Goal: Task Accomplishment & Management: Manage account settings

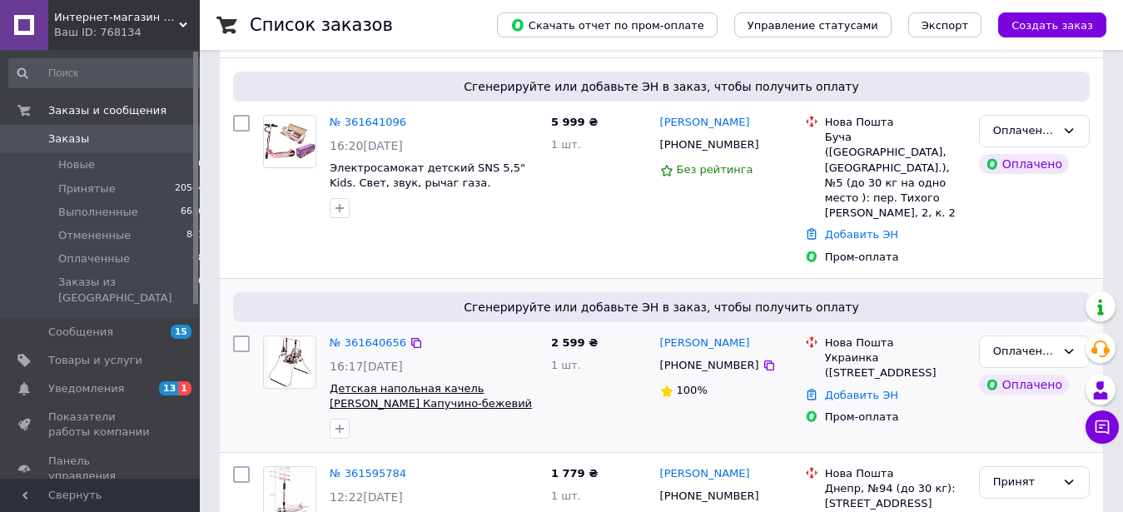
scroll to position [340, 0]
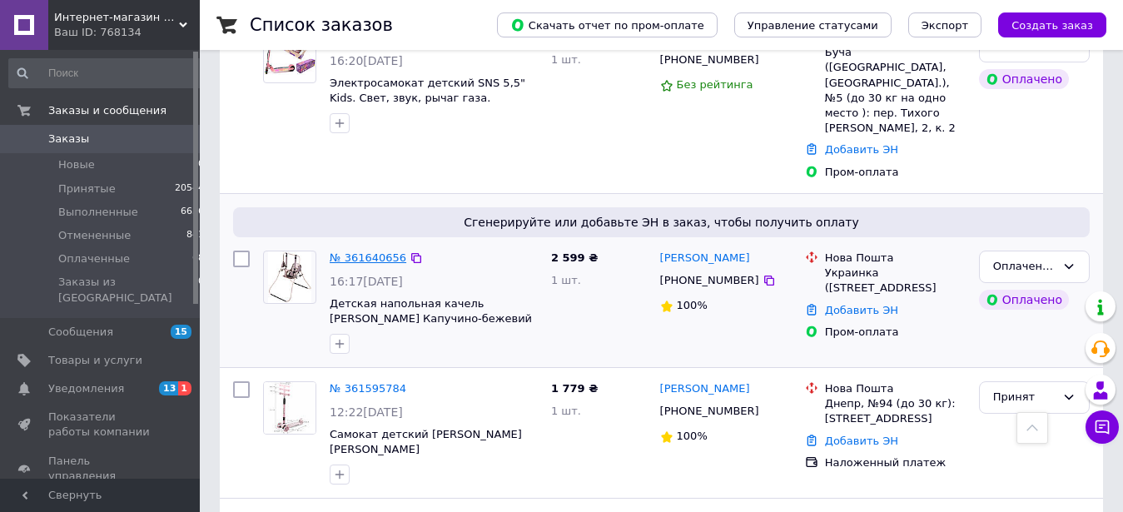
click at [356, 251] on link "№ 361640656" at bounding box center [368, 257] width 77 height 12
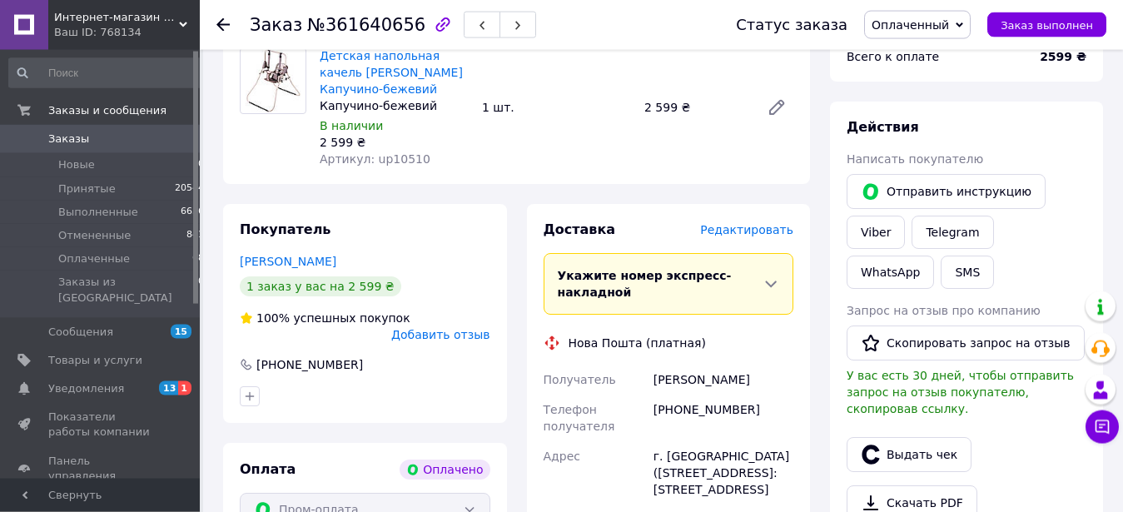
scroll to position [255, 0]
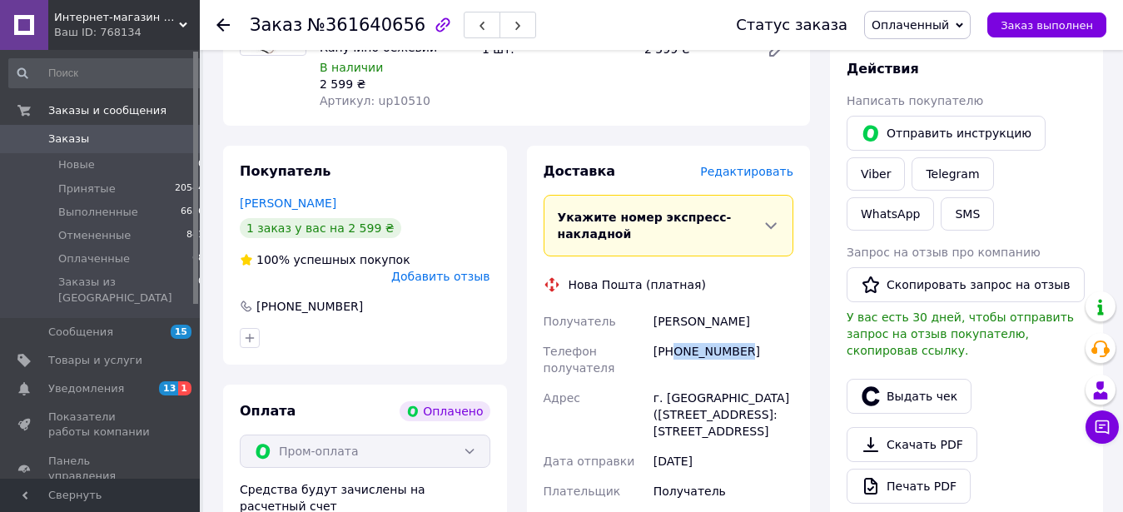
drag, startPoint x: 735, startPoint y: 351, endPoint x: 677, endPoint y: 343, distance: 58.9
click at [677, 343] on div "[PHONE_NUMBER]" at bounding box center [723, 359] width 147 height 47
drag, startPoint x: 676, startPoint y: 344, endPoint x: 743, endPoint y: 364, distance: 69.5
click at [743, 364] on div "[PHONE_NUMBER]" at bounding box center [723, 359] width 147 height 47
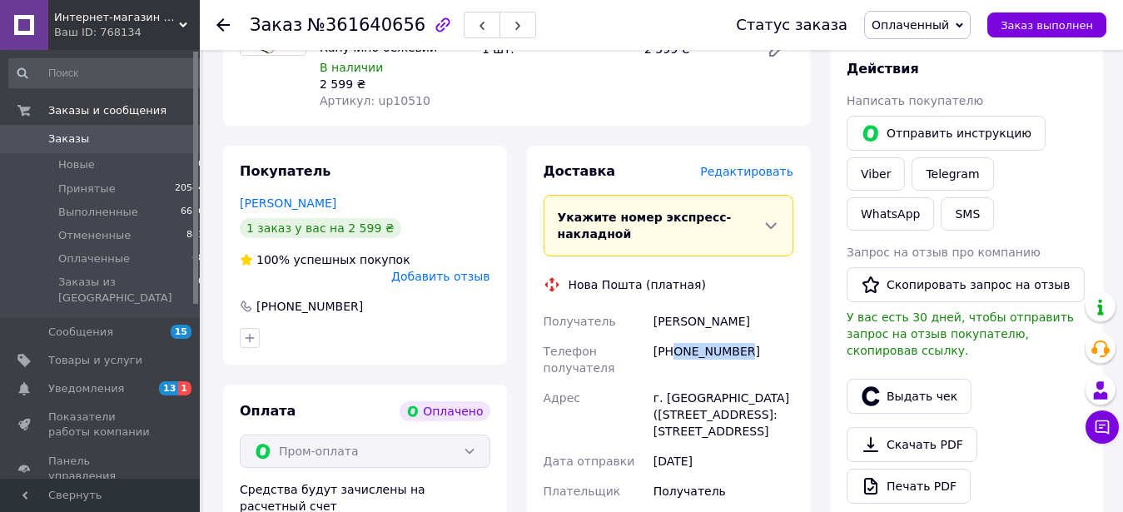
copy div "0975763668"
drag, startPoint x: 654, startPoint y: 320, endPoint x: 698, endPoint y: 323, distance: 43.4
click at [698, 323] on div "[PERSON_NAME]" at bounding box center [723, 321] width 147 height 30
copy div "[PERSON_NAME]"
drag, startPoint x: 701, startPoint y: 320, endPoint x: 763, endPoint y: 329, distance: 63.1
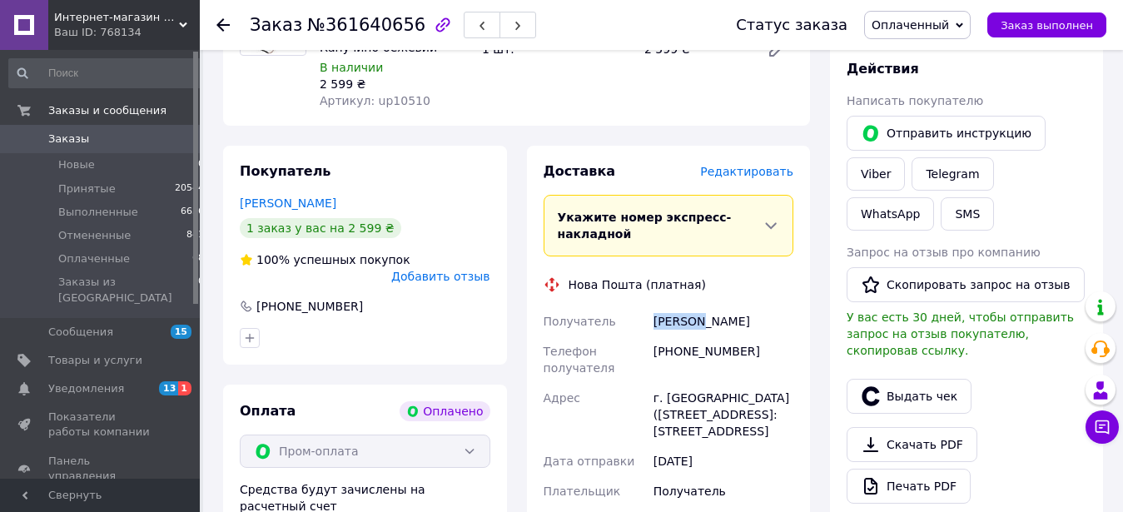
click at [763, 329] on div "[PERSON_NAME]" at bounding box center [723, 321] width 147 height 30
copy div "[PERSON_NAME]"
click at [112, 353] on span "Товары и услуги" at bounding box center [95, 360] width 94 height 15
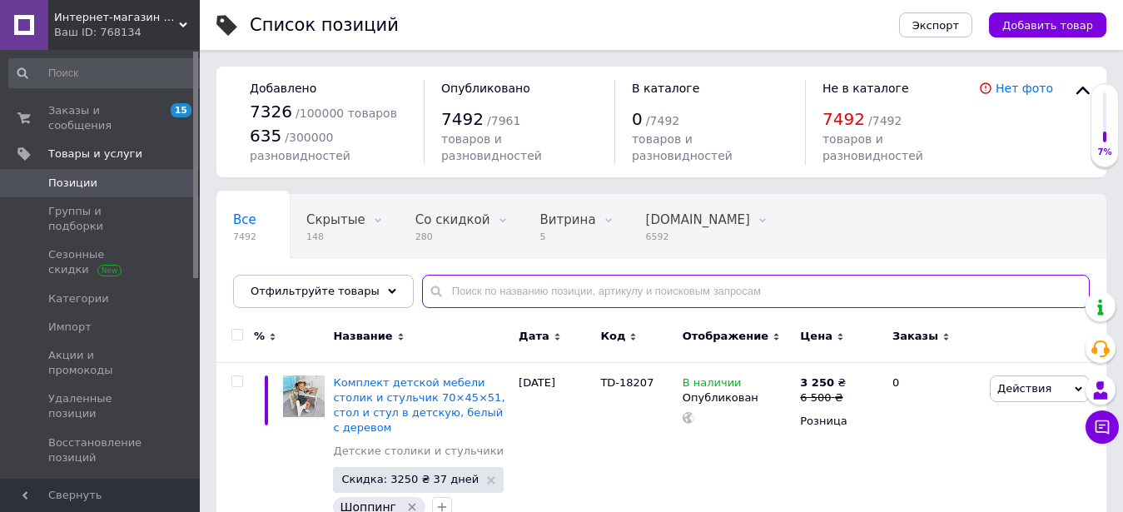
click at [440, 288] on input "text" at bounding box center [756, 291] width 668 height 33
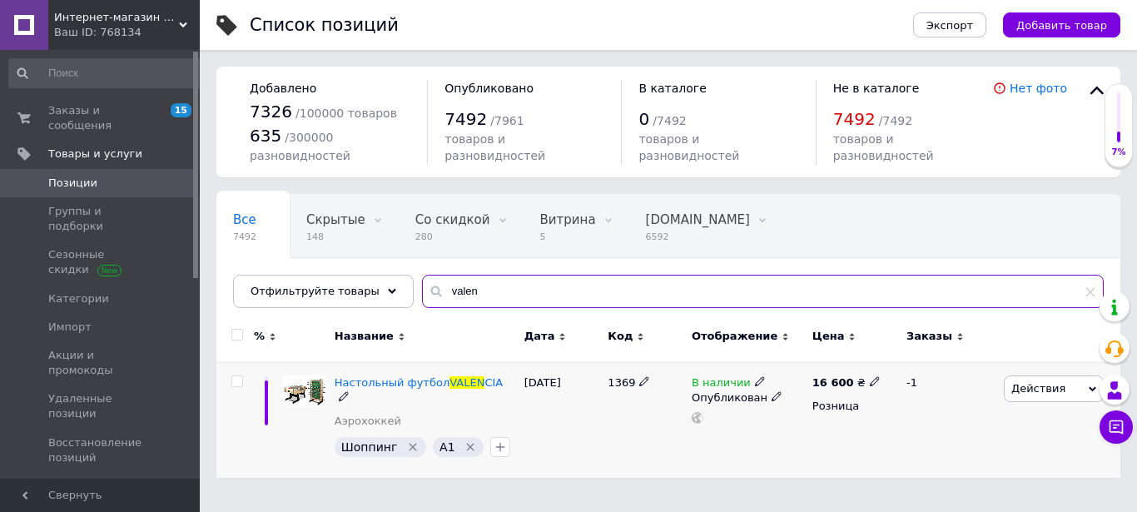
type input "valen"
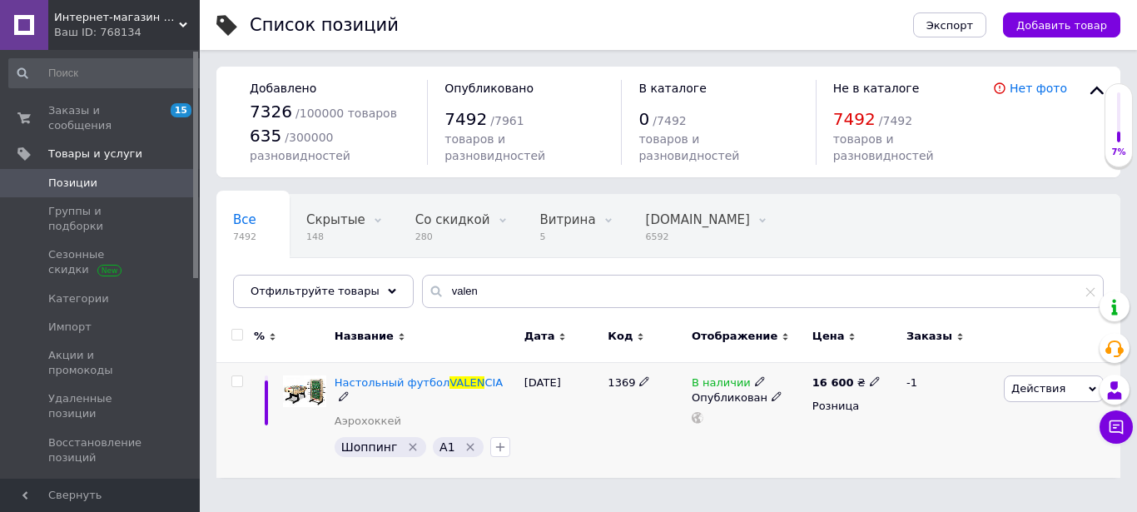
click at [870, 376] on icon at bounding box center [875, 381] width 10 height 10
type input "17600"
click at [791, 417] on div "В наличии Опубликован" at bounding box center [748, 420] width 121 height 116
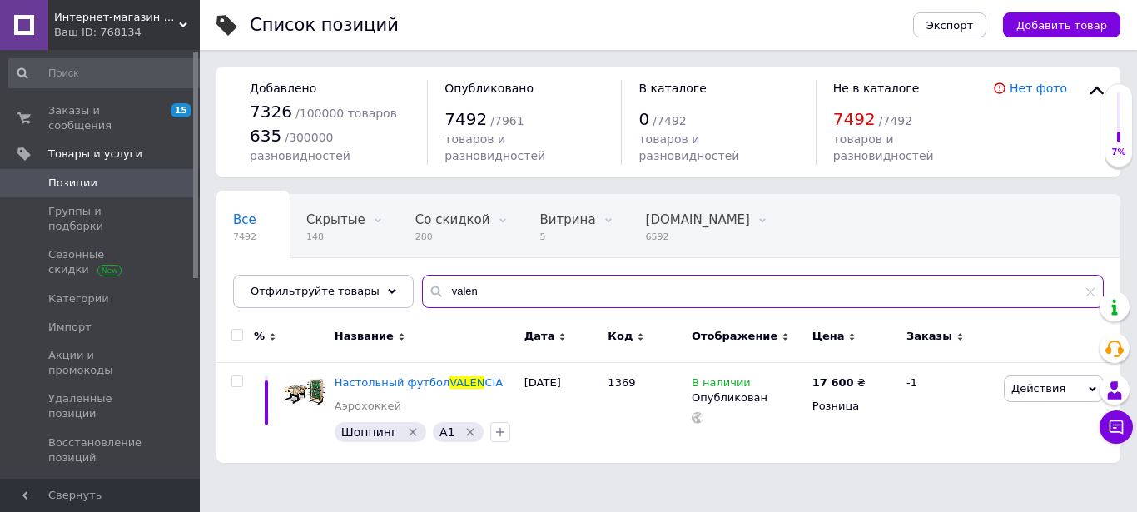
click at [480, 278] on input "valen" at bounding box center [763, 291] width 682 height 33
type input "v"
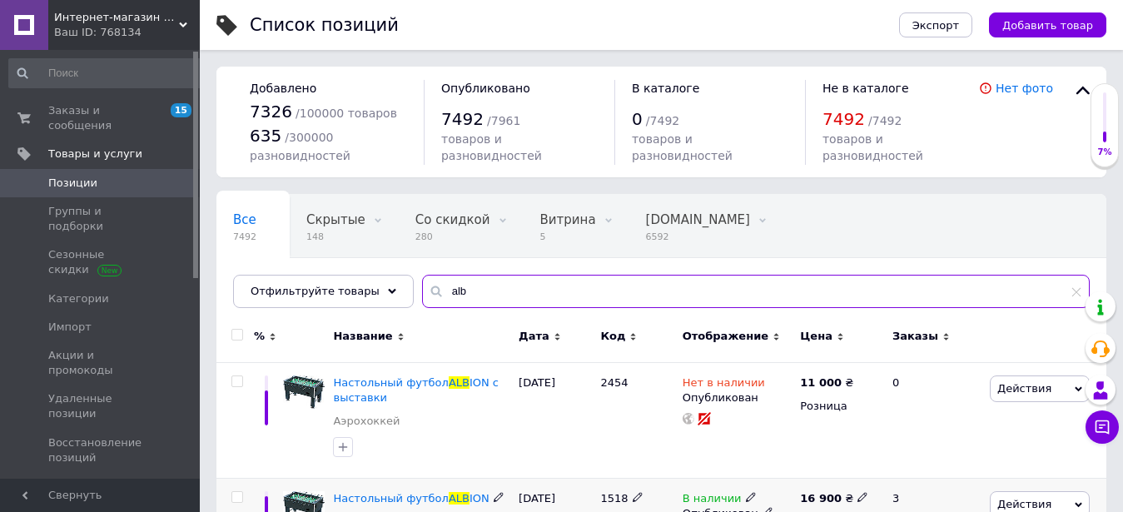
type input "alb"
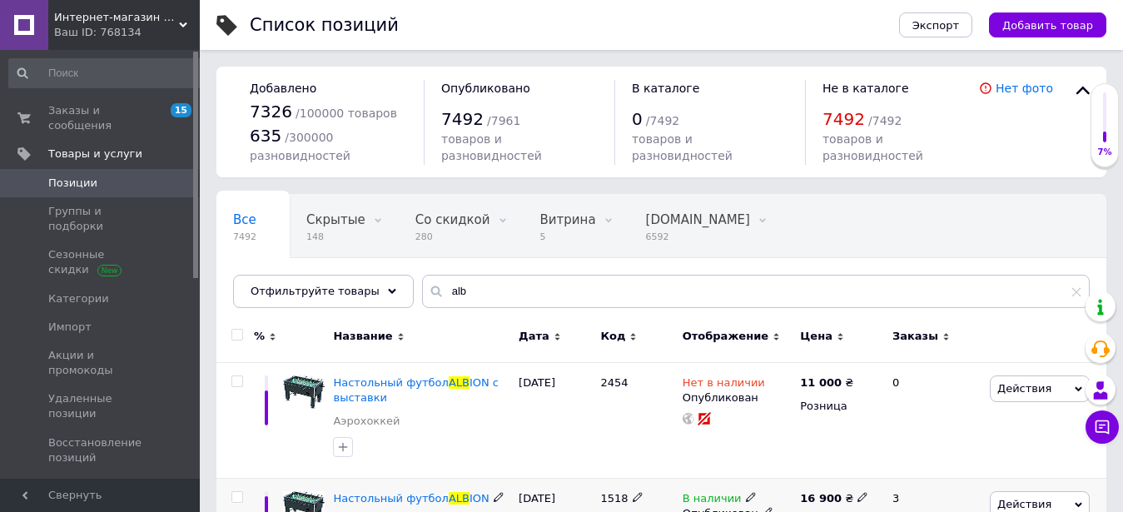
click at [857, 497] on use at bounding box center [861, 497] width 9 height 9
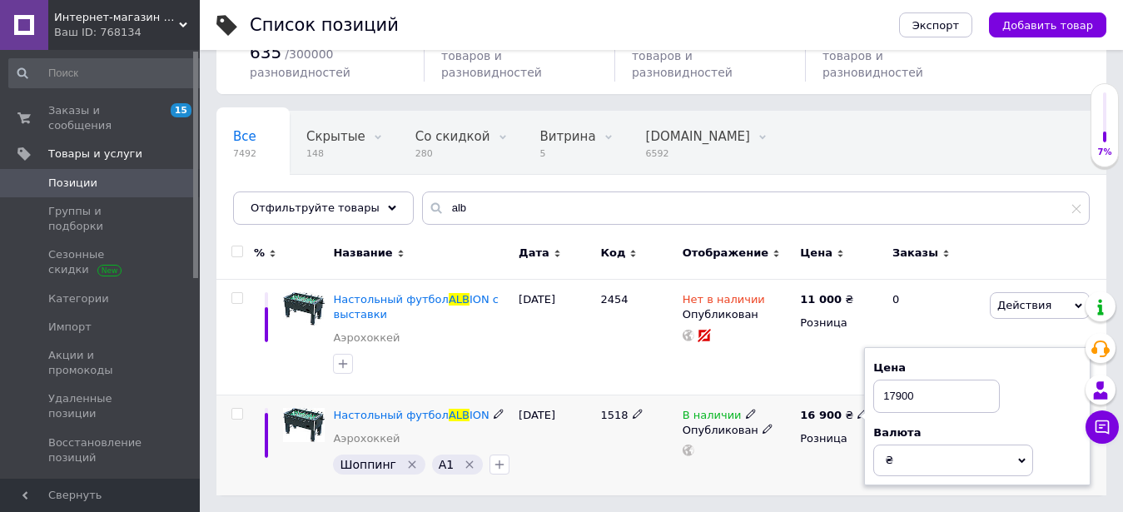
type input "17900"
click at [786, 479] on div "В наличии Опубликован" at bounding box center [737, 445] width 118 height 101
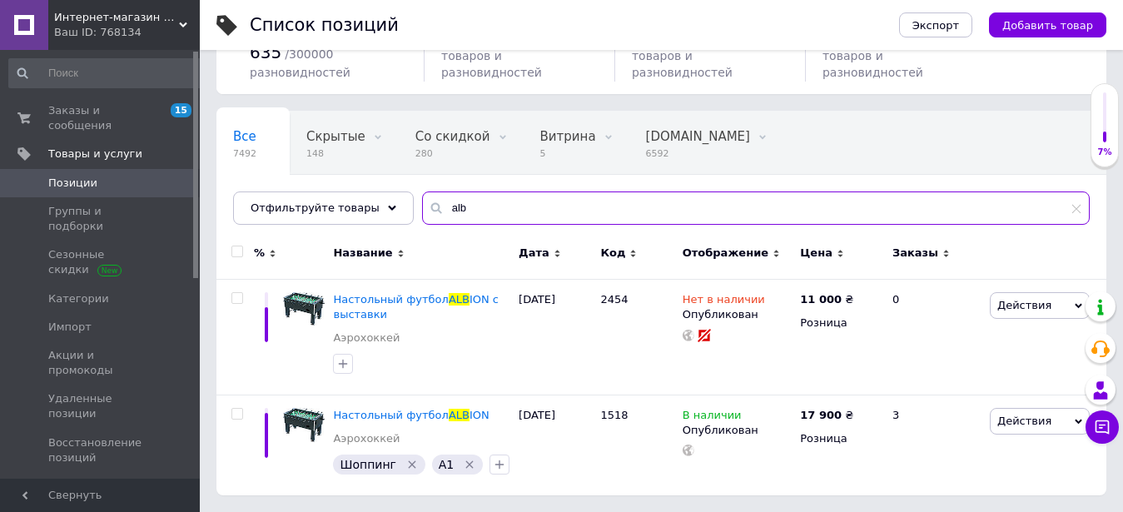
click at [472, 211] on input "alb" at bounding box center [756, 207] width 668 height 33
type input "a"
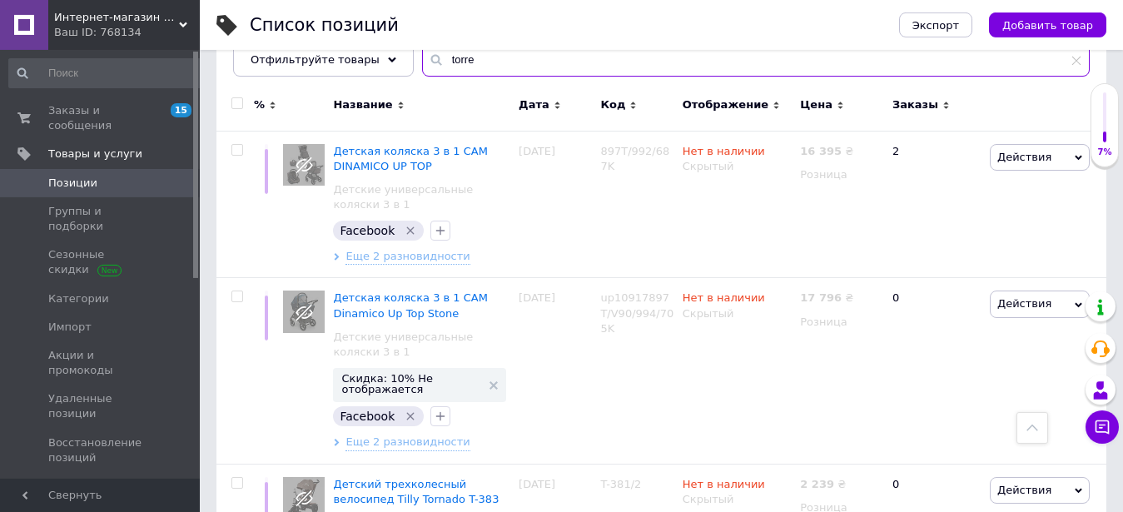
scroll to position [169, 0]
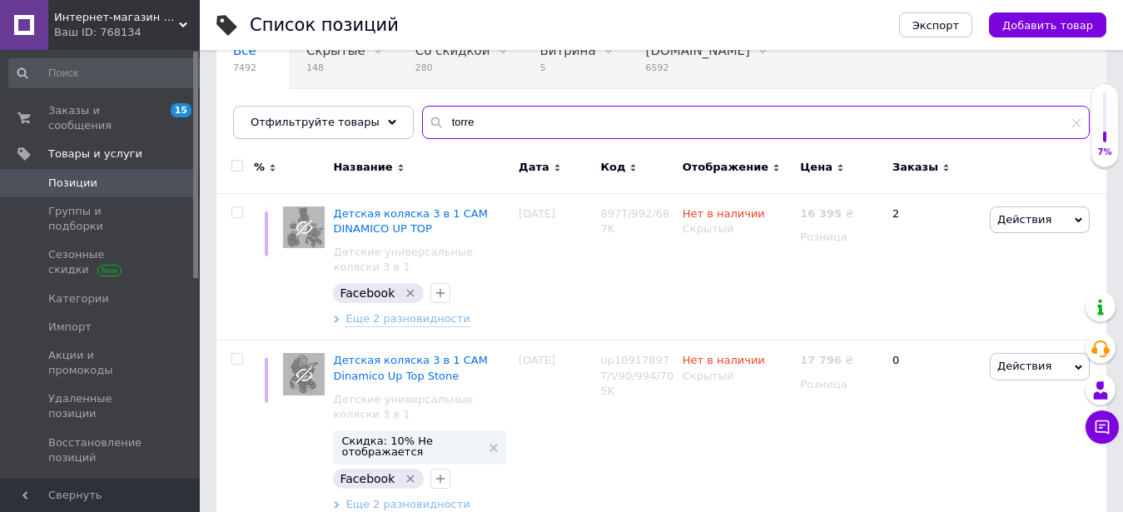
click at [464, 122] on input "torre" at bounding box center [756, 122] width 668 height 33
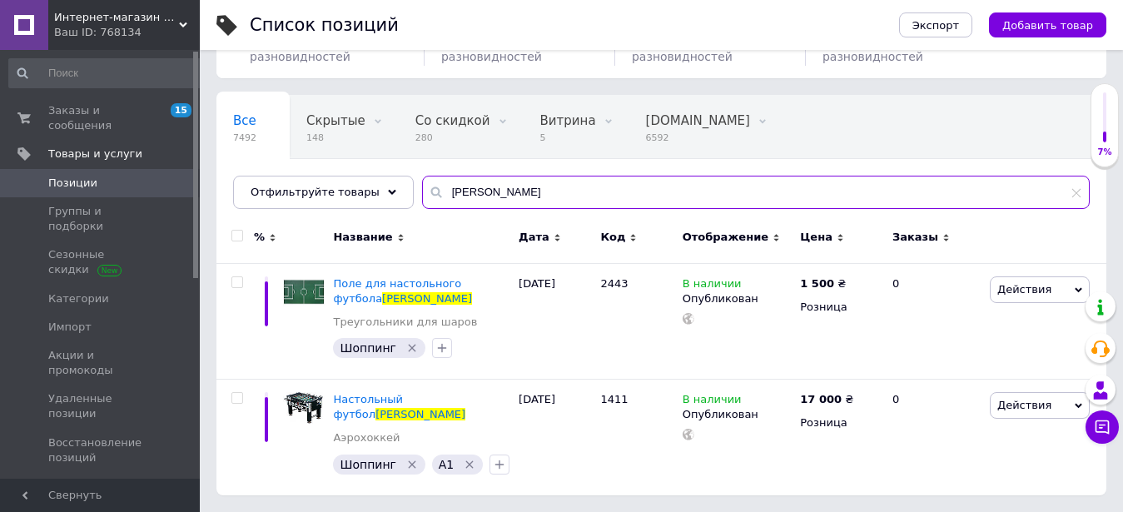
scroll to position [84, 0]
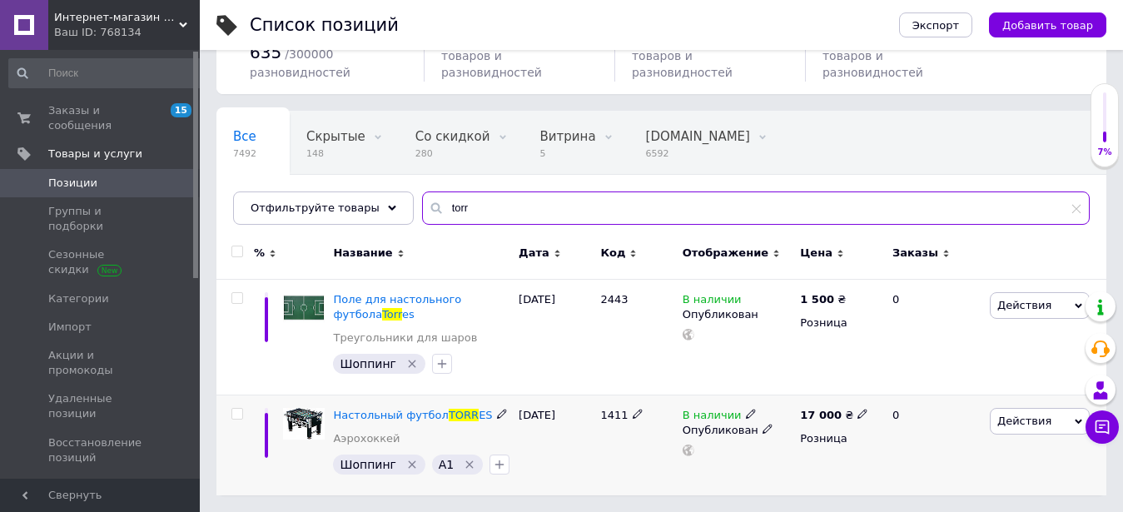
type input "torr"
click at [857, 415] on icon at bounding box center [862, 414] width 10 height 10
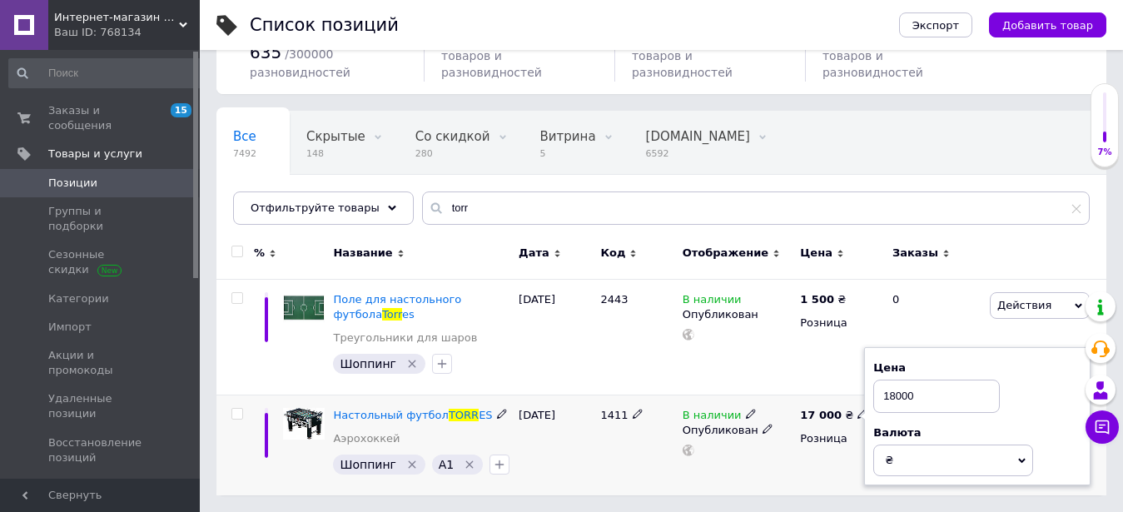
type input "18000"
click at [813, 453] on div "17 000 ₴ Цена 18000 Валюта ₴ $ € CHF £ ¥ PLN ₸ MDL HUF KGS CN¥ TRY ₩ lei Розница" at bounding box center [839, 445] width 87 height 101
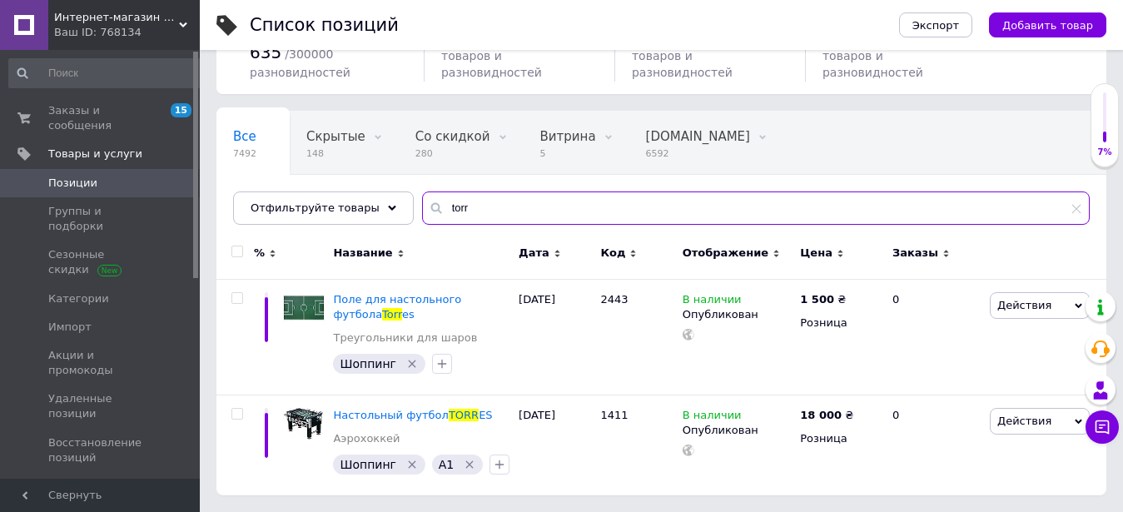
click at [473, 206] on input "torr" at bounding box center [756, 207] width 668 height 33
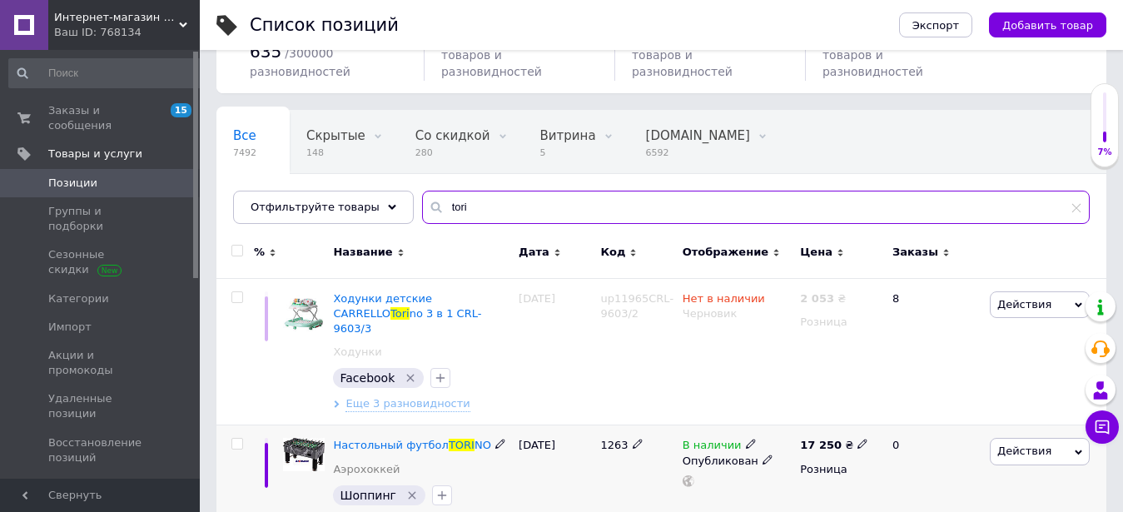
type input "tori"
click at [857, 439] on icon at bounding box center [862, 444] width 10 height 10
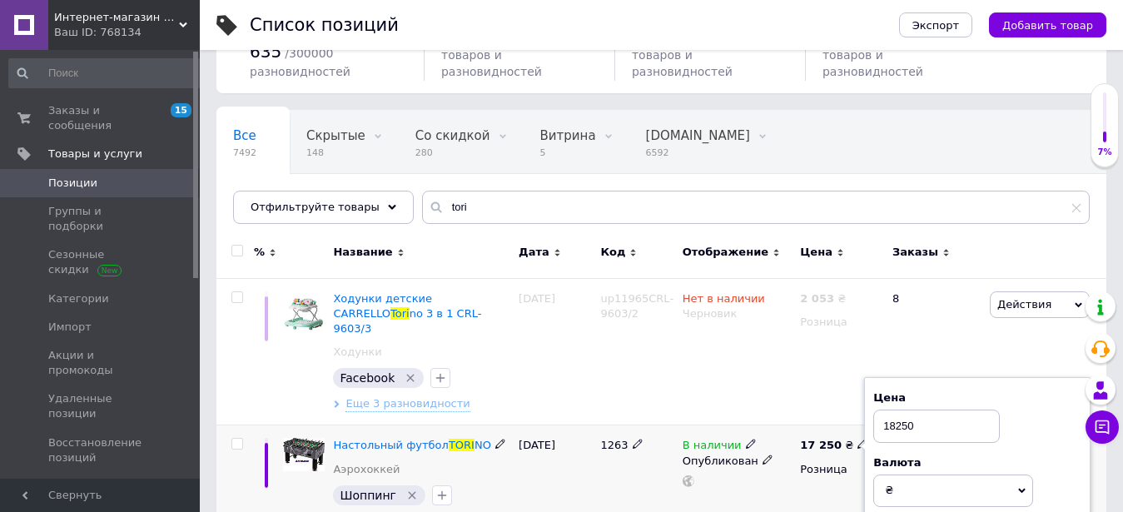
type input "18250"
click at [792, 479] on div "В наличии Опубликован" at bounding box center [737, 475] width 118 height 101
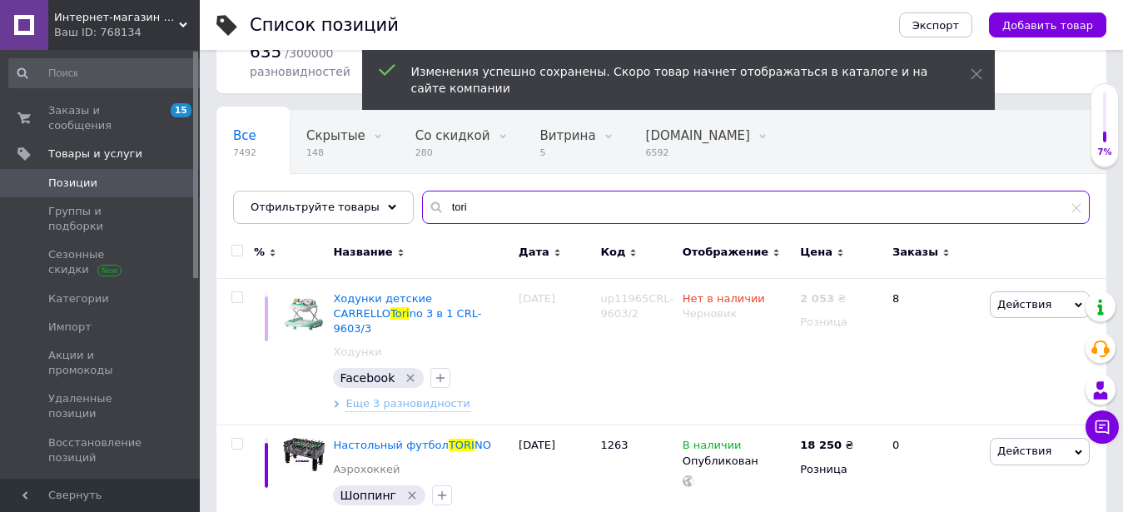
click at [464, 206] on input "tori" at bounding box center [756, 207] width 668 height 33
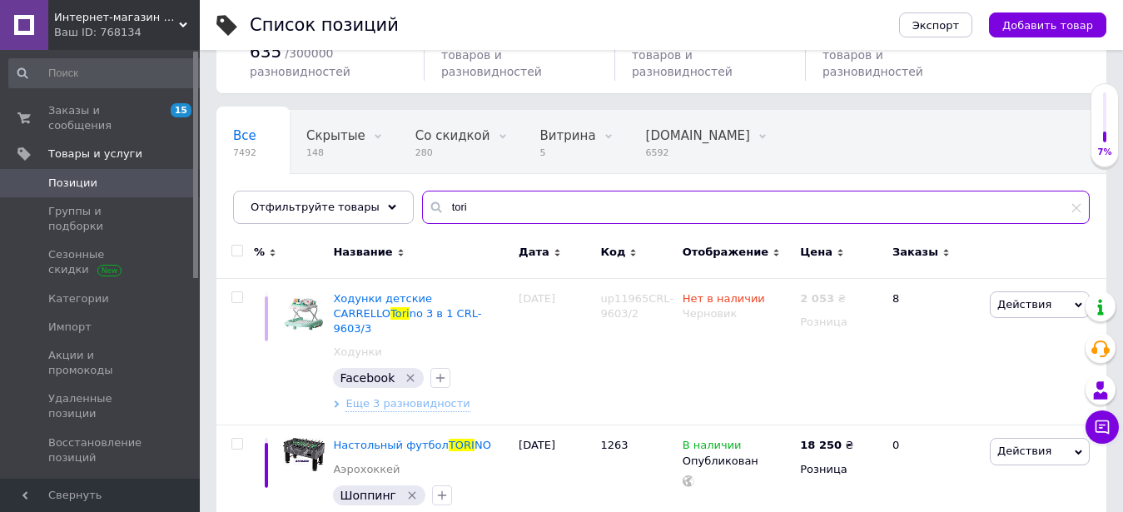
click at [464, 208] on input "tori" at bounding box center [756, 207] width 668 height 33
type input "t"
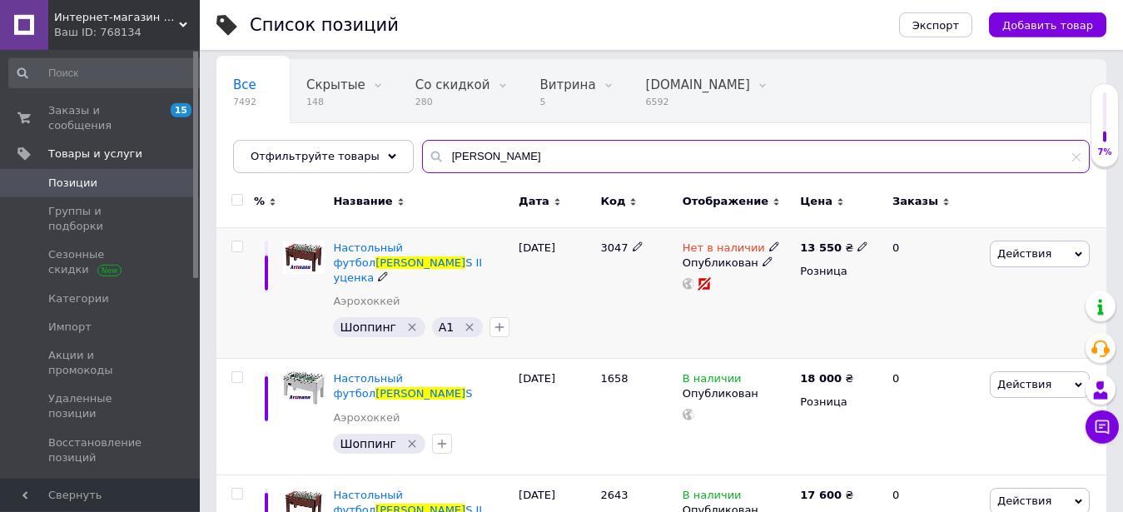
scroll to position [169, 0]
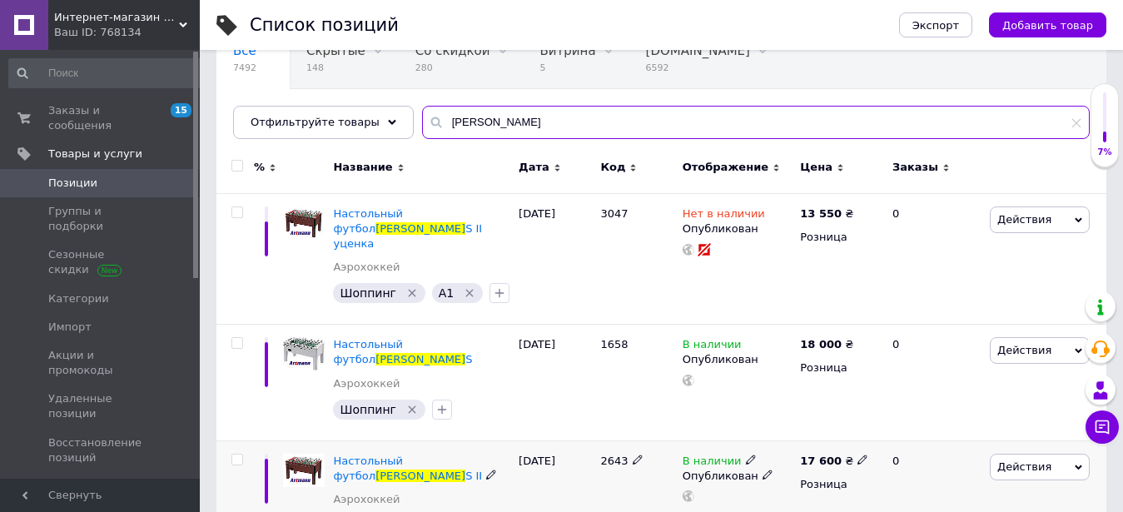
type input "[PERSON_NAME]"
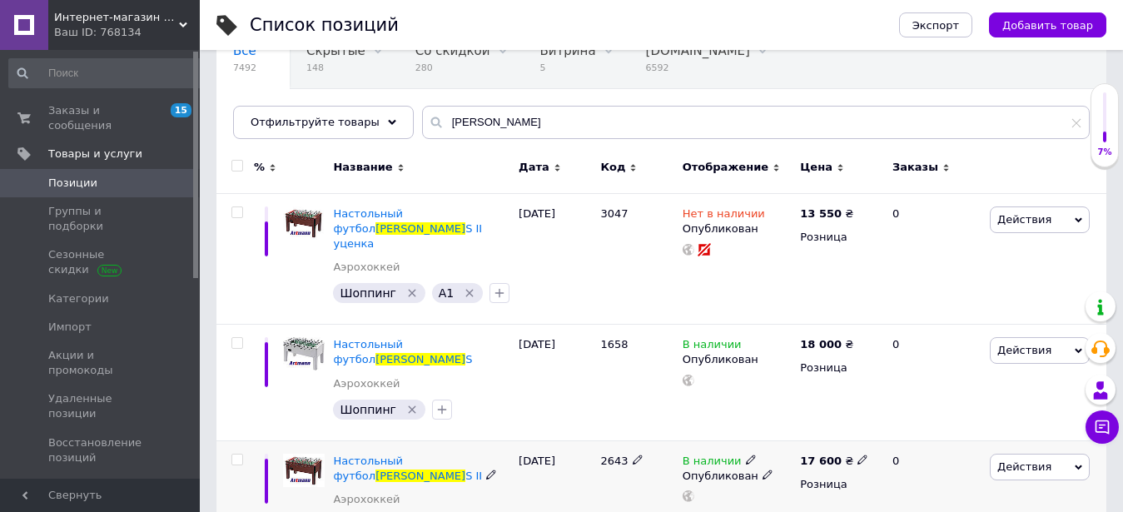
click at [857, 455] on icon at bounding box center [862, 460] width 10 height 10
type input "19000"
click at [771, 463] on div "В наличии Опубликован" at bounding box center [737, 498] width 118 height 116
click at [857, 338] on icon at bounding box center [862, 343] width 10 height 10
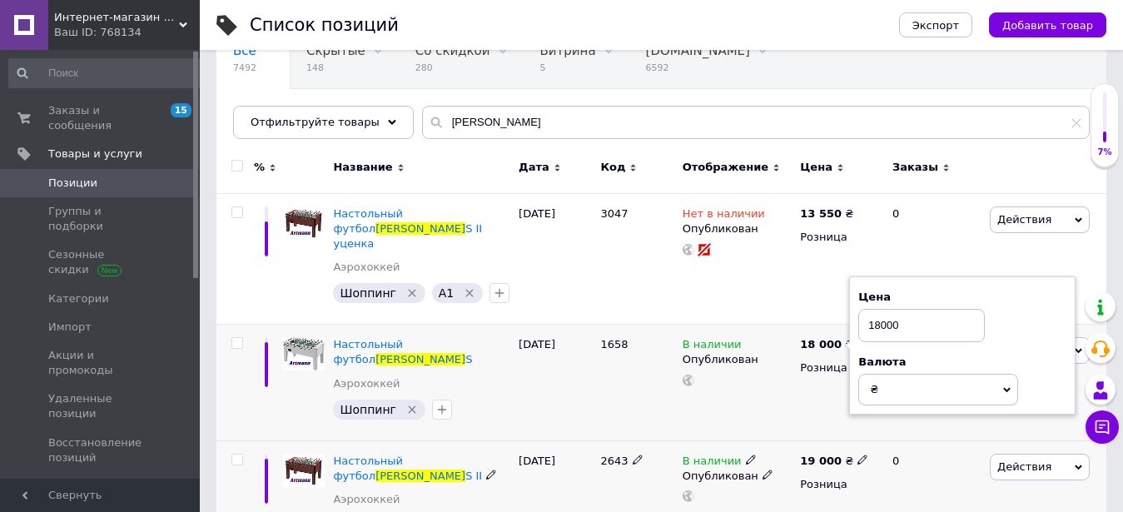
click at [857, 455] on icon at bounding box center [862, 460] width 10 height 10
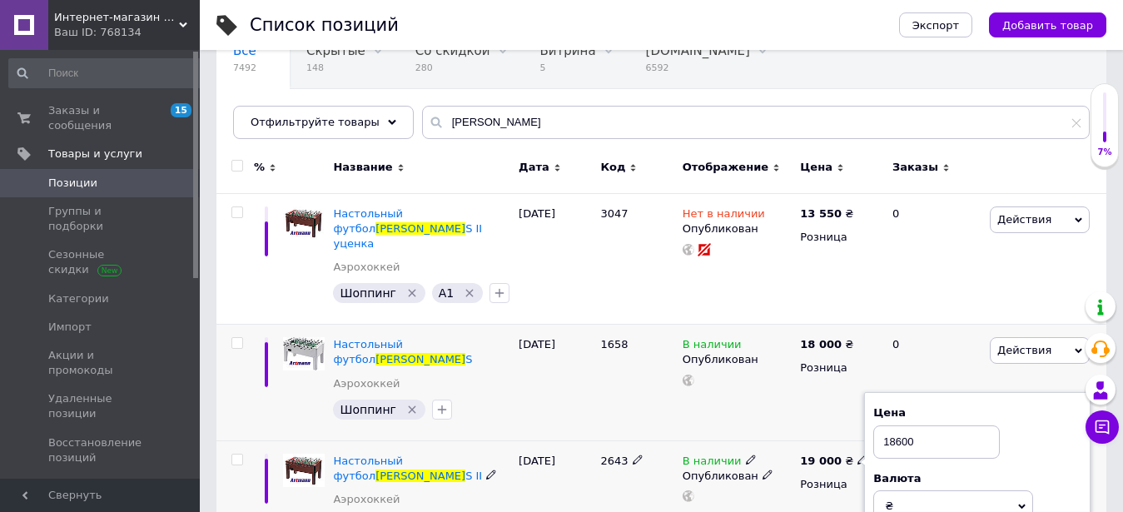
type input "18600"
click at [801, 456] on div "19 000 ₴ Цена 18600 Валюта ₴ $ € CHF £ ¥ PLN ₸ MDL HUF KGS CN¥ TRY ₩ lei Розница" at bounding box center [839, 498] width 87 height 116
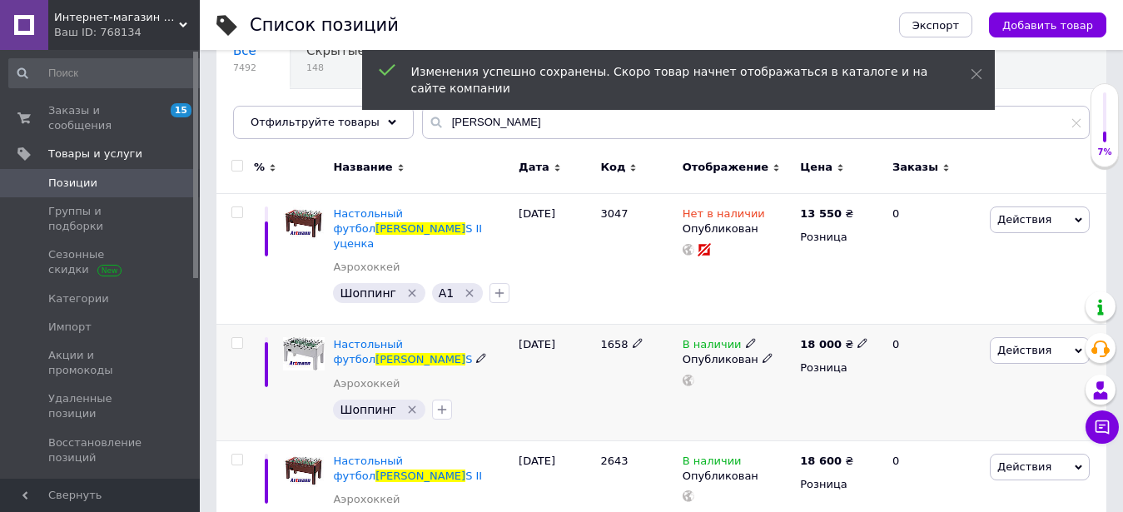
click at [857, 338] on icon at bounding box center [862, 343] width 10 height 10
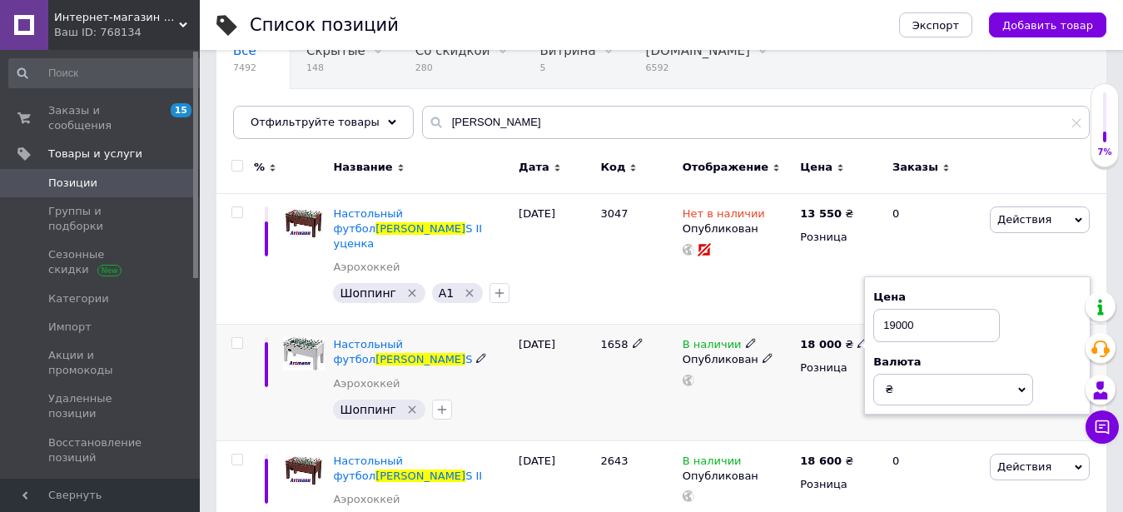
type input "19000"
click at [772, 373] on div "В наличии Опубликован" at bounding box center [737, 383] width 118 height 117
